Goal: Information Seeking & Learning: Learn about a topic

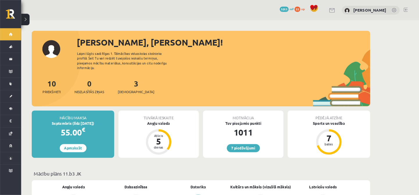
scroll to position [145, 0]
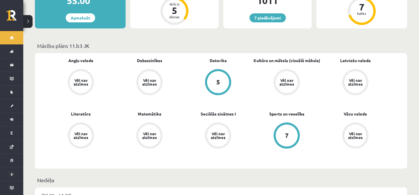
drag, startPoint x: 0, startPoint y: 0, endPoint x: 277, endPoint y: 93, distance: 292.3
click at [277, 93] on div "Angļu valoda Vēl nav atzīmes Dabaszinības Vēl nav atzīmes Datorika 5 Kultūra un…" at bounding box center [217, 111] width 343 height 107
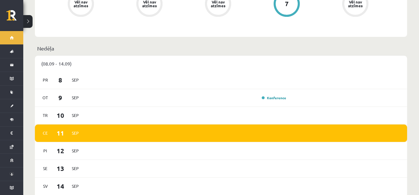
scroll to position [409, 0]
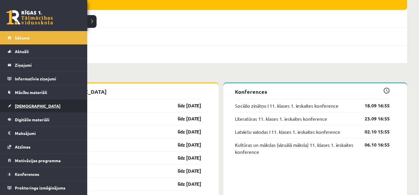
click at [21, 103] on span "[DEMOGRAPHIC_DATA]" at bounding box center [38, 105] width 46 height 5
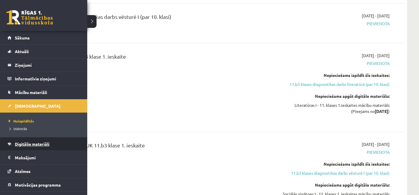
click at [30, 142] on span "Digitālie materiāli" at bounding box center [32, 143] width 35 height 5
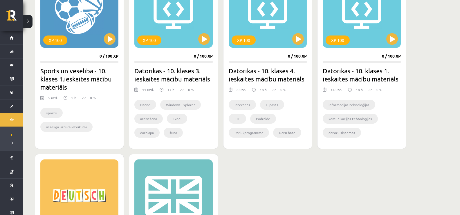
scroll to position [538, 0]
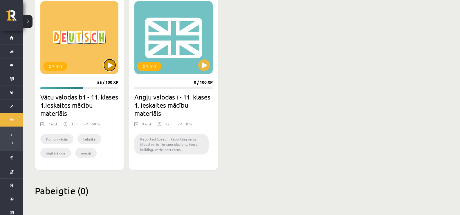
click at [108, 60] on button at bounding box center [110, 65] width 12 height 12
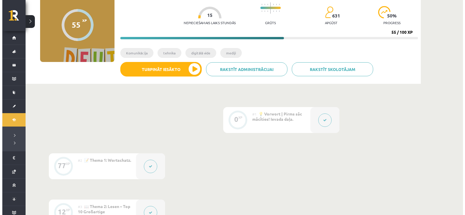
scroll to position [58, 0]
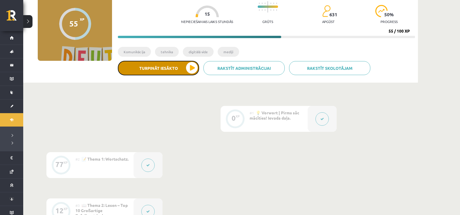
click at [179, 68] on button "Turpināt iesākto" at bounding box center [158, 68] width 81 height 15
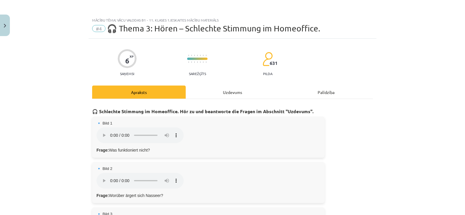
click at [225, 92] on div "Uzdevums" at bounding box center [233, 91] width 94 height 13
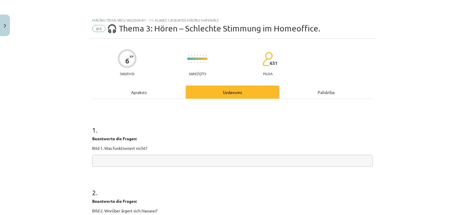
scroll to position [15, 0]
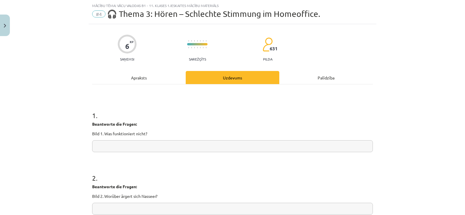
click at [155, 74] on div "Apraksts" at bounding box center [139, 77] width 94 height 13
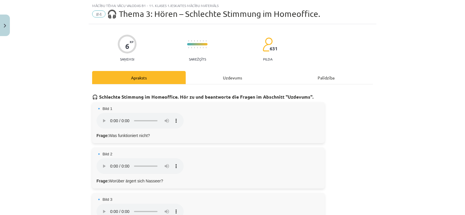
scroll to position [44, 0]
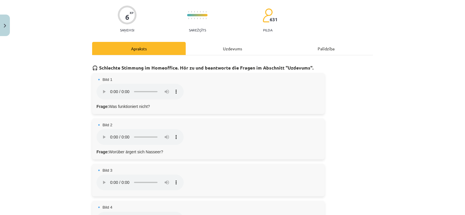
click at [203, 49] on div "Uzdevums" at bounding box center [233, 48] width 94 height 13
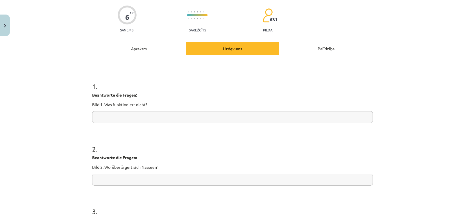
click at [166, 51] on div "Apraksts" at bounding box center [139, 48] width 94 height 13
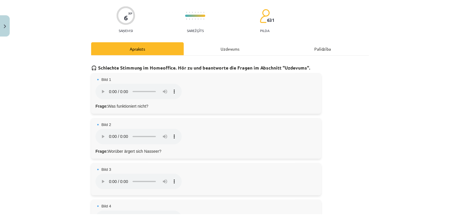
scroll to position [15, 0]
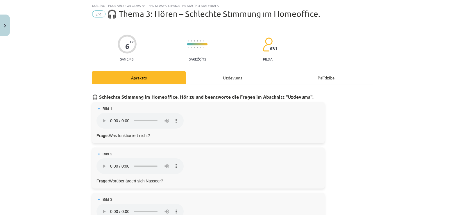
click at [93, 120] on div "🔹 Bild 1 Dein Browser unterstützt das Audio-Element nicht. Frage: Was funktioni…" at bounding box center [208, 122] width 232 height 41
click at [7, 35] on button "Close" at bounding box center [5, 25] width 10 height 21
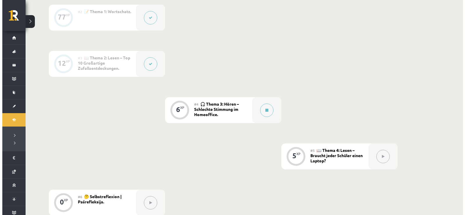
scroll to position [203, 0]
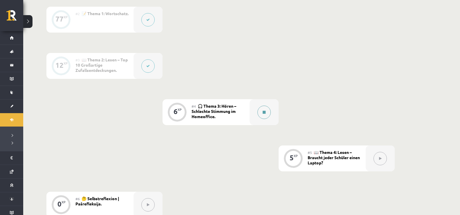
click at [269, 118] on div at bounding box center [264, 112] width 29 height 26
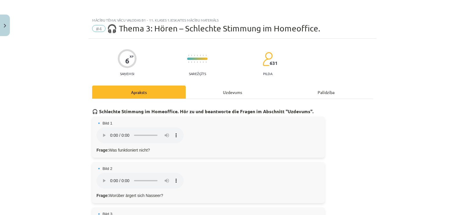
click at [239, 91] on div "Uzdevums" at bounding box center [233, 91] width 94 height 13
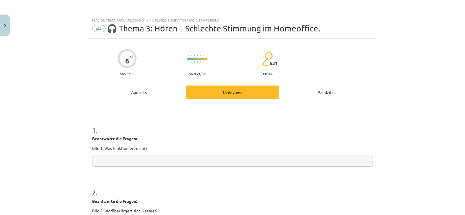
scroll to position [15, 0]
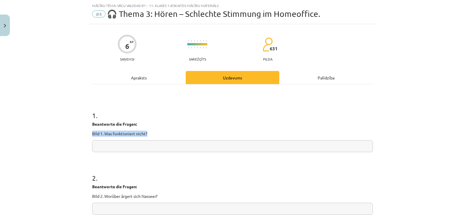
drag, startPoint x: 103, startPoint y: 132, endPoint x: 146, endPoint y: 135, distance: 43.0
copy p "Bild 1. Was funktioniert nicht?"
click at [139, 83] on div "Apraksts" at bounding box center [139, 77] width 94 height 13
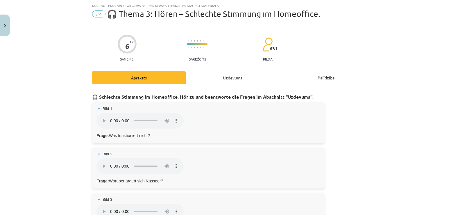
click at [364, 76] on div "Palīdzība" at bounding box center [326, 77] width 94 height 13
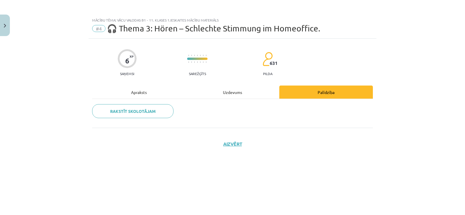
click at [221, 97] on div "Uzdevums" at bounding box center [233, 91] width 94 height 13
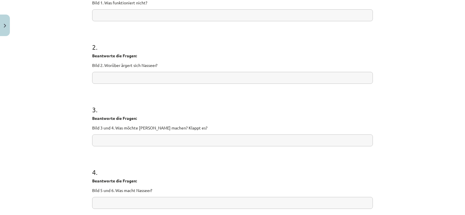
scroll to position [87, 0]
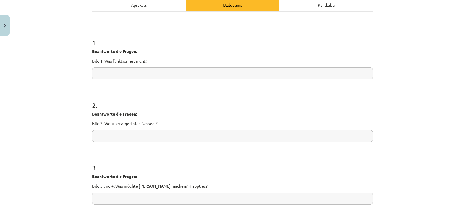
click at [161, 7] on div "Apraksts" at bounding box center [139, 4] width 94 height 13
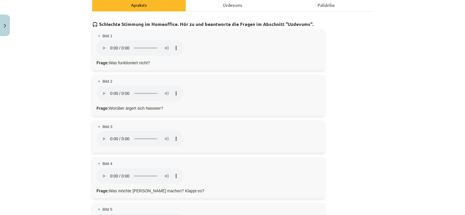
scroll to position [15, 0]
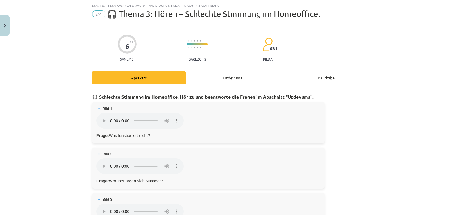
click at [217, 71] on div "Uzdevums" at bounding box center [233, 77] width 94 height 13
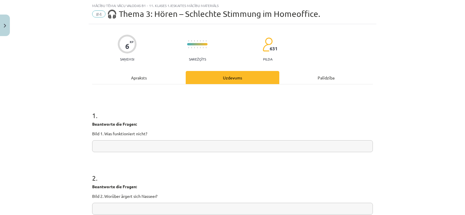
click at [137, 79] on div "Apraksts" at bounding box center [139, 77] width 94 height 13
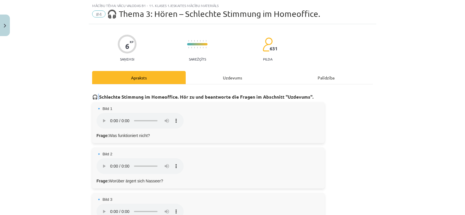
drag, startPoint x: 98, startPoint y: 91, endPoint x: 95, endPoint y: 93, distance: 3.5
click at [95, 92] on h3 "🎧 Schlechte Stimmung im Homeoffice. Hör zu und beantworte die Fragen im Abschni…" at bounding box center [232, 94] width 281 height 11
click at [155, 103] on div "🔹 Bild 1 Dein Browser unterstützt das Audio-Element nicht. Frage: Was funktioni…" at bounding box center [208, 122] width 232 height 41
drag, startPoint x: 143, startPoint y: 138, endPoint x: 141, endPoint y: 133, distance: 4.8
click at [143, 137] on p "Frage: Was funktioniert nicht?" at bounding box center [208, 135] width 224 height 6
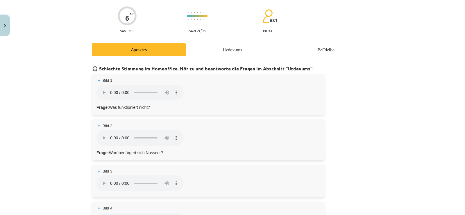
scroll to position [73, 0]
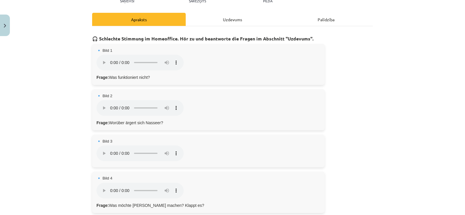
click at [218, 20] on div "Uzdevums" at bounding box center [233, 19] width 94 height 13
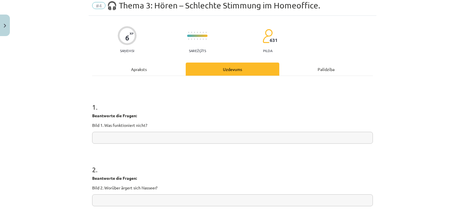
scroll to position [15, 0]
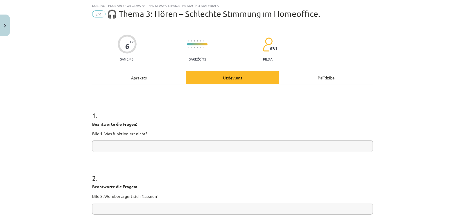
click at [135, 80] on div "Apraksts" at bounding box center [139, 77] width 94 height 13
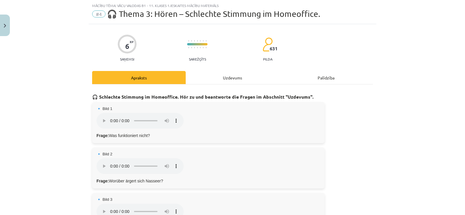
drag, startPoint x: 95, startPoint y: 96, endPoint x: 169, endPoint y: 131, distance: 81.4
copy div "Schlechte Stimmung im Homeoffice. Hör zu und beantworte die Fragen im Abschnitt…"
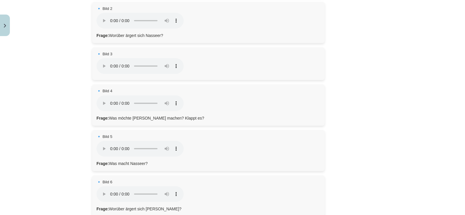
click at [206, 97] on div "🔹 Bild 4 Dein Browser unterstützt das Audio-Element nicht. Frage: Was möchte [P…" at bounding box center [208, 104] width 232 height 41
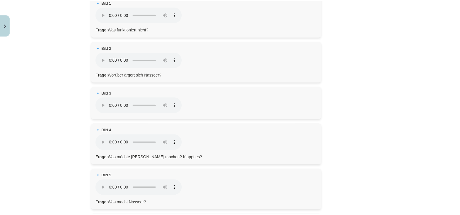
scroll to position [58, 0]
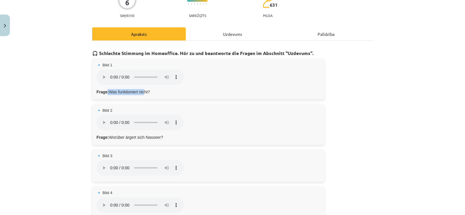
drag, startPoint x: 105, startPoint y: 92, endPoint x: 146, endPoint y: 92, distance: 40.4
click at [143, 92] on p "Frage: Was funktioniert nicht?" at bounding box center [208, 92] width 224 height 6
click at [151, 92] on p "Frage: Was funktioniert nicht?" at bounding box center [208, 92] width 224 height 6
drag, startPoint x: 148, startPoint y: 91, endPoint x: 108, endPoint y: 88, distance: 40.2
click at [108, 88] on div "🔹 Bild 1 Dein Browser unterstützt das Audio-Element nicht. Frage: Was funktioni…" at bounding box center [208, 78] width 232 height 41
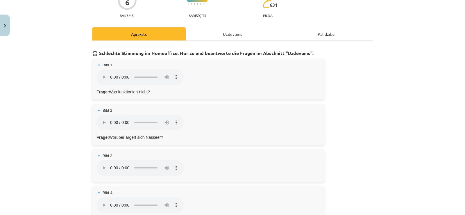
copy p "Was funktioniert nicht?"
drag, startPoint x: 97, startPoint y: 50, endPoint x: 137, endPoint y: 70, distance: 44.8
copy div "chlechte Stimmung im Homeoffice. Hör zu und beantworte die Fragen im Abschnitt …"
click at [5, 29] on button "Close" at bounding box center [5, 25] width 10 height 21
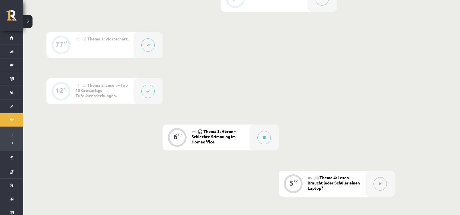
scroll to position [145, 0]
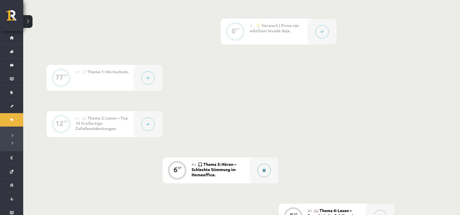
click at [265, 168] on button at bounding box center [264, 170] width 13 height 13
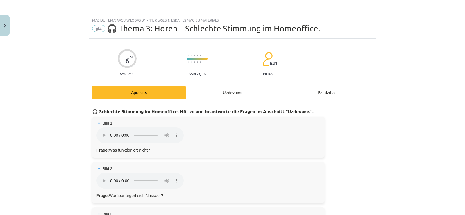
drag, startPoint x: 317, startPoint y: 102, endPoint x: 321, endPoint y: 111, distance: 10.1
drag, startPoint x: 321, startPoint y: 111, endPoint x: 317, endPoint y: 108, distance: 5.5
click at [320, 110] on h3 "🎧 Schlechte Stimmung im Homeoffice. Hör zu und beantworte die Fragen im Abschni…" at bounding box center [232, 109] width 281 height 11
click at [6, 28] on button "Close" at bounding box center [5, 25] width 10 height 21
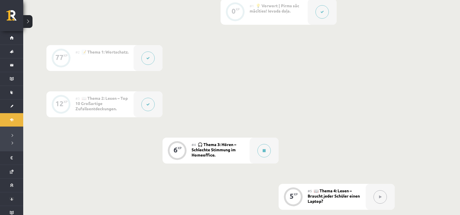
scroll to position [174, 0]
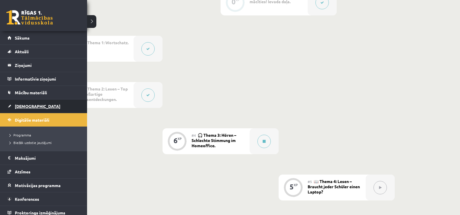
click at [16, 106] on span "[DEMOGRAPHIC_DATA]" at bounding box center [38, 105] width 46 height 5
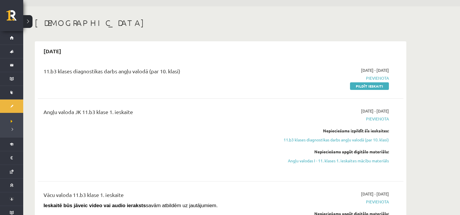
scroll to position [29, 0]
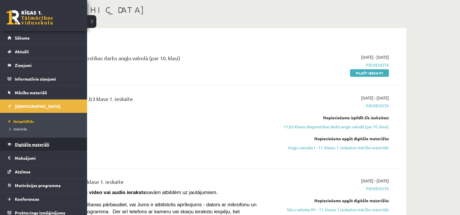
click at [32, 144] on span "Digitālie materiāli" at bounding box center [32, 143] width 35 height 5
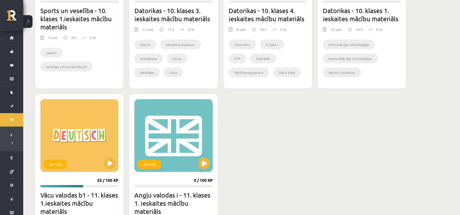
scroll to position [494, 0]
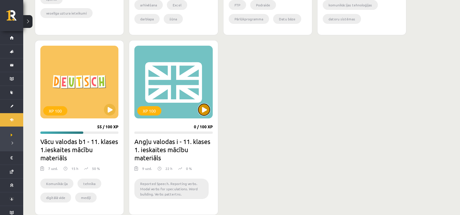
click at [206, 111] on button at bounding box center [204, 110] width 12 height 12
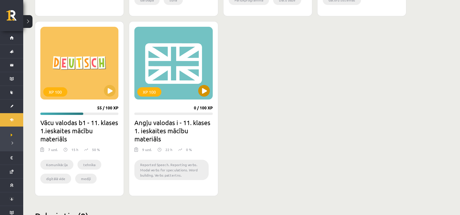
scroll to position [523, 0]
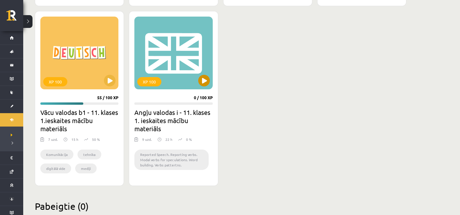
click at [211, 78] on div "XP 100" at bounding box center [174, 53] width 78 height 73
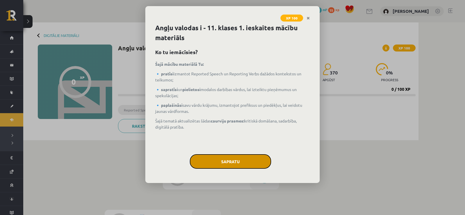
click at [244, 157] on button "Sapratu" at bounding box center [230, 161] width 81 height 15
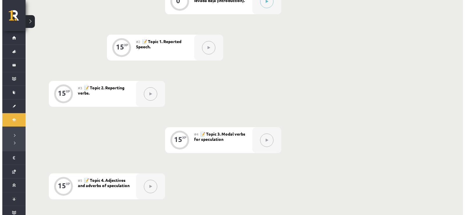
scroll to position [116, 0]
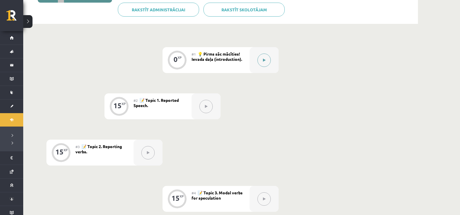
click at [266, 54] on button at bounding box center [264, 59] width 13 height 13
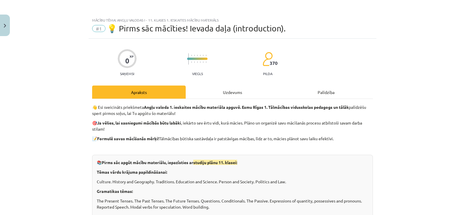
click at [241, 95] on div "Uzdevums" at bounding box center [233, 91] width 94 height 13
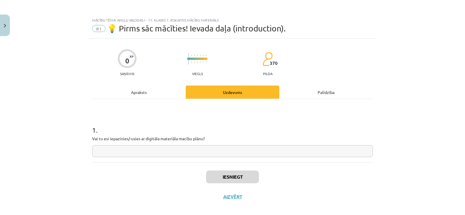
scroll to position [6, 0]
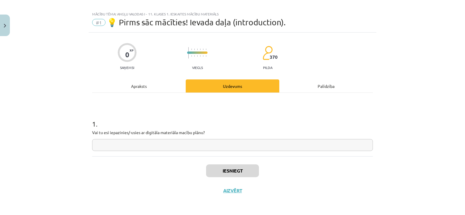
drag, startPoint x: 144, startPoint y: 67, endPoint x: 139, endPoint y: 85, distance: 19.0
click at [142, 77] on div "0 XP Saņemsi Viegls 370 pilda Apraksts Uzdevums Palīdzība 1 . Vai tu esi iepazi…" at bounding box center [233, 117] width 288 height 168
click at [139, 86] on div "Apraksts" at bounding box center [139, 85] width 94 height 13
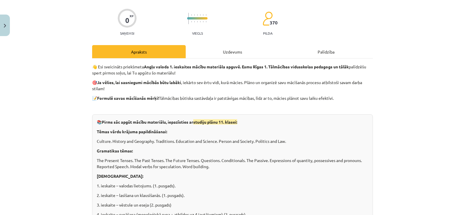
scroll to position [93, 0]
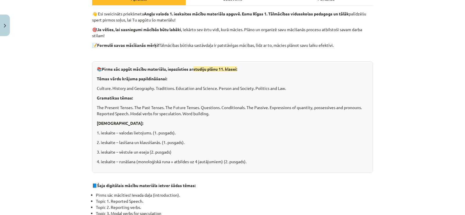
click at [144, 90] on p "Culture. History and Geography. Traditions. Education and Science. Person and S…" at bounding box center [232, 88] width 271 height 6
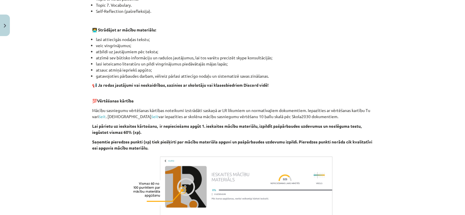
scroll to position [396, 0]
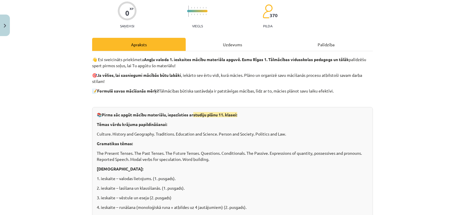
click at [202, 48] on div "Uzdevums" at bounding box center [233, 44] width 94 height 13
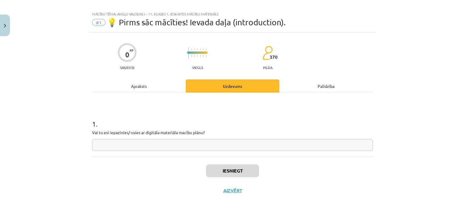
click at [125, 138] on div "1 . Vai tu esi iepazinies/-usies ar digitāla materiāla macību plānu?" at bounding box center [232, 130] width 281 height 41
click at [125, 144] on input "text" at bounding box center [232, 145] width 281 height 12
type input "*"
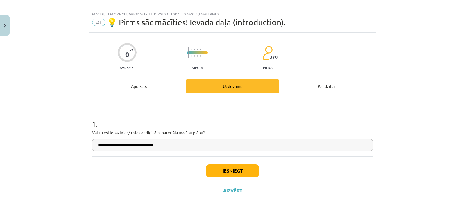
type input "**********"
click at [222, 166] on button "Iesniegt" at bounding box center [232, 170] width 53 height 13
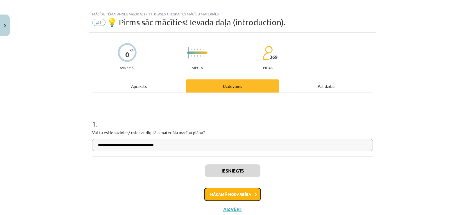
click at [211, 193] on button "Nākamā nodarbība" at bounding box center [232, 193] width 57 height 13
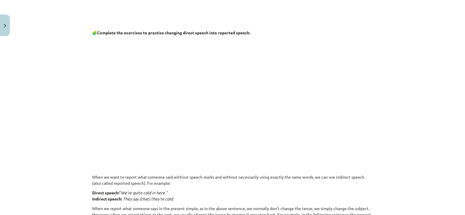
scroll to position [73, 0]
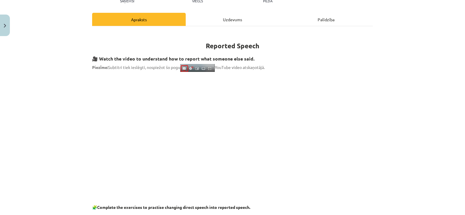
click at [230, 24] on div "Uzdevums" at bounding box center [233, 19] width 94 height 13
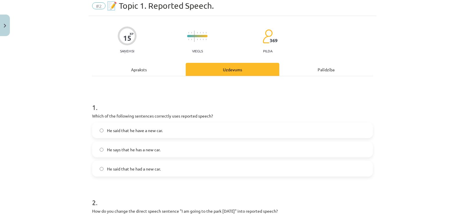
scroll to position [15, 0]
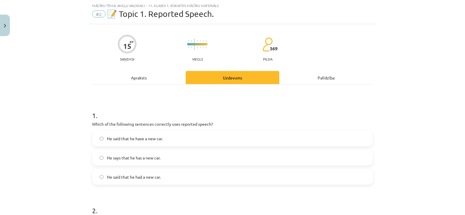
click at [145, 77] on div "Apraksts" at bounding box center [139, 77] width 94 height 13
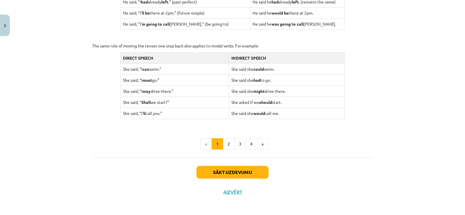
scroll to position [571, 0]
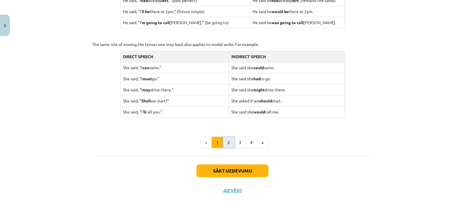
click at [226, 146] on button "2" at bounding box center [229, 143] width 12 height 12
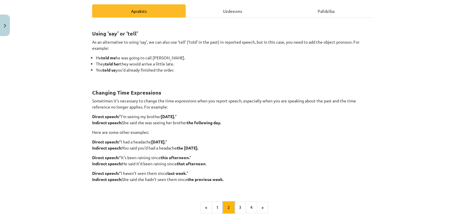
scroll to position [0, 0]
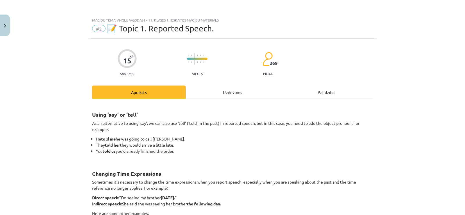
click at [225, 95] on div "Uzdevums" at bounding box center [233, 91] width 94 height 13
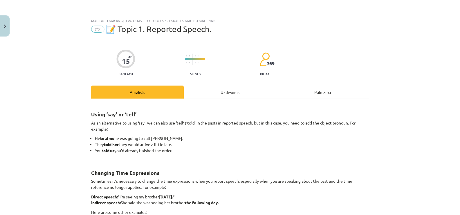
scroll to position [15, 0]
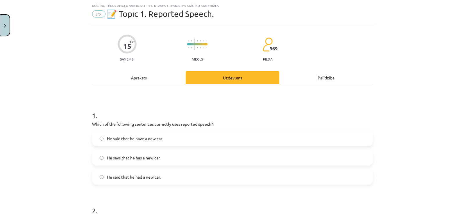
click at [0, 21] on button "Close" at bounding box center [5, 25] width 10 height 21
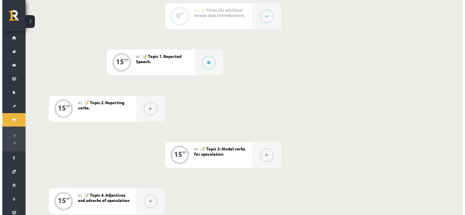
scroll to position [98, 0]
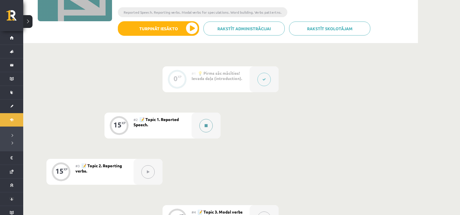
click at [209, 122] on button at bounding box center [206, 125] width 13 height 13
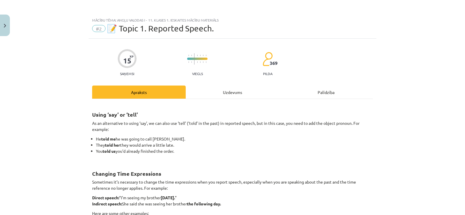
click at [135, 47] on div "15 XP Saņemsi Viegls 369 pilda" at bounding box center [232, 61] width 281 height 30
click at [6, 24] on img "Close" at bounding box center [5, 26] width 2 height 4
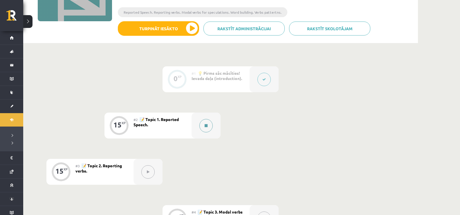
click at [210, 127] on button at bounding box center [206, 125] width 13 height 13
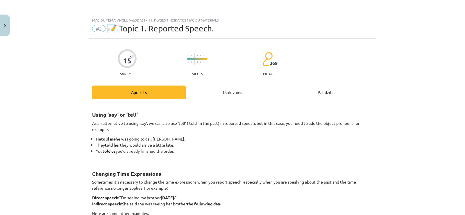
click at [234, 98] on div "Uzdevums" at bounding box center [233, 91] width 94 height 13
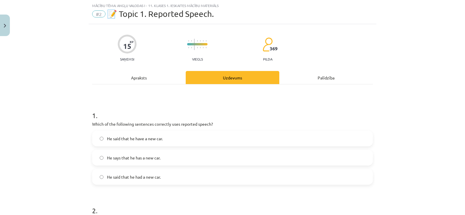
scroll to position [102, 0]
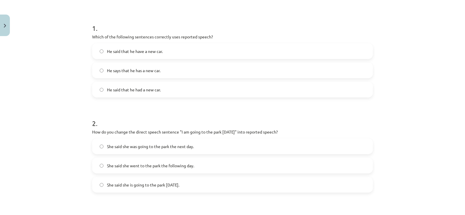
click at [183, 52] on label "He said that he have a new car." at bounding box center [232, 51] width 279 height 15
click at [137, 78] on div "He said that he have a new car. He says that he has a new car. He said that he …" at bounding box center [232, 70] width 281 height 54
click at [3, 28] on button "Close" at bounding box center [5, 25] width 10 height 21
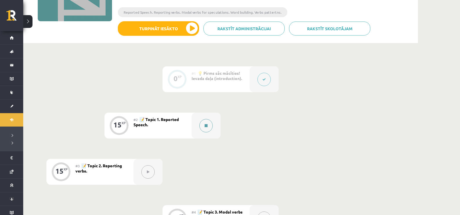
click at [207, 122] on button at bounding box center [206, 125] width 13 height 13
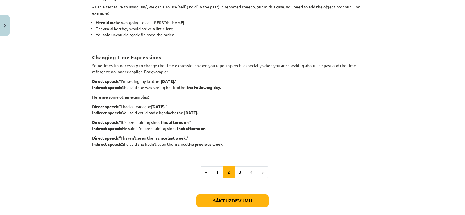
scroll to position [0, 0]
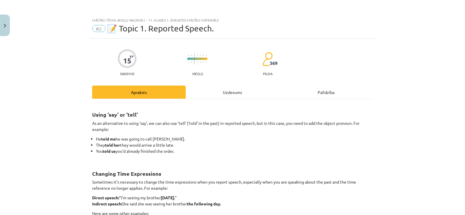
click at [208, 87] on div "Uzdevums" at bounding box center [233, 91] width 94 height 13
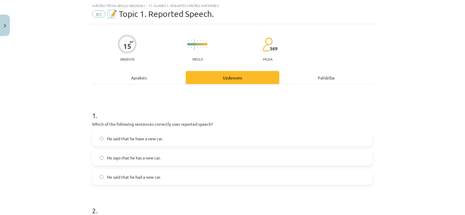
drag, startPoint x: 184, startPoint y: 180, endPoint x: 183, endPoint y: 175, distance: 5.6
click at [183, 179] on label "He said that he had a new car." at bounding box center [232, 176] width 279 height 15
